Goal: Complete application form

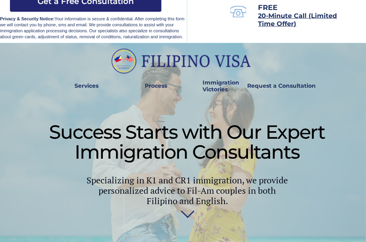
scroll to position [100, 0]
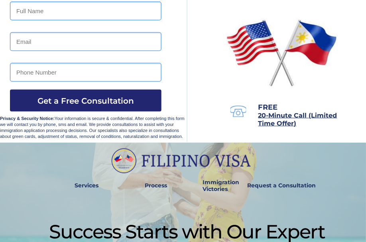
click at [45, 16] on input "text" at bounding box center [86, 11] width 152 height 19
type input "Maricel Dangan"
type input "mdangan67@gmail.com"
type input "0935197557"
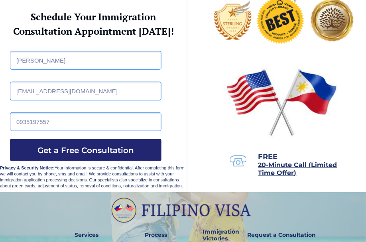
scroll to position [50, 0]
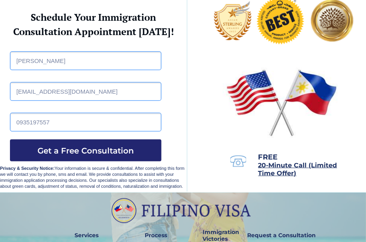
click at [62, 113] on input "0935197557" at bounding box center [86, 122] width 152 height 19
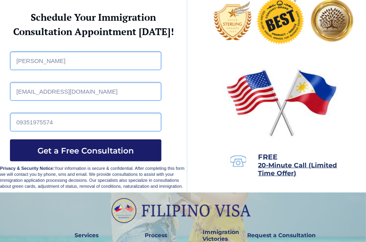
type input "09351975574"
click at [91, 148] on span "Get a Free Consultation" at bounding box center [86, 151] width 152 height 10
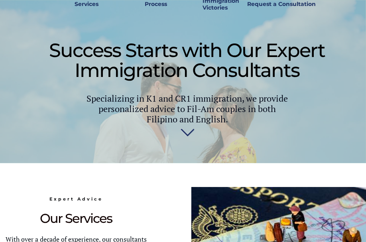
scroll to position [299, 0]
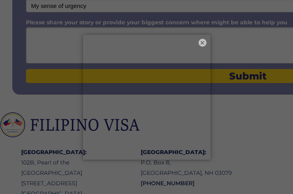
scroll to position [239, 0]
click at [201, 42] on button "×" at bounding box center [203, 43] width 10 height 10
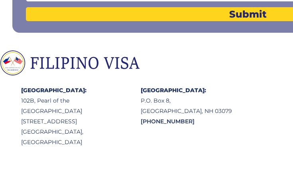
scroll to position [305, 0]
